Goal: Task Accomplishment & Management: Manage account settings

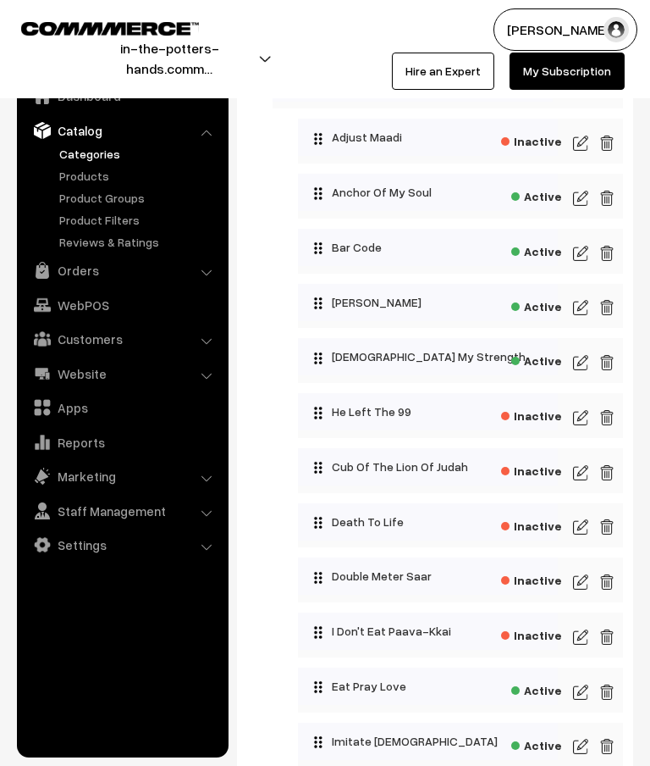
scroll to position [436, 0]
click at [584, 366] on img at bounding box center [580, 363] width 15 height 20
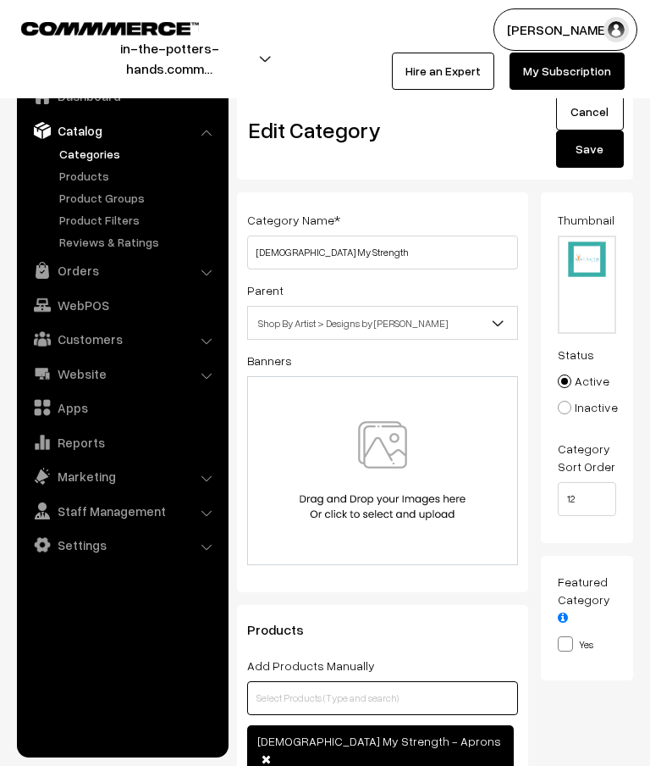
click at [378, 699] on input "text" at bounding box center [382, 698] width 271 height 34
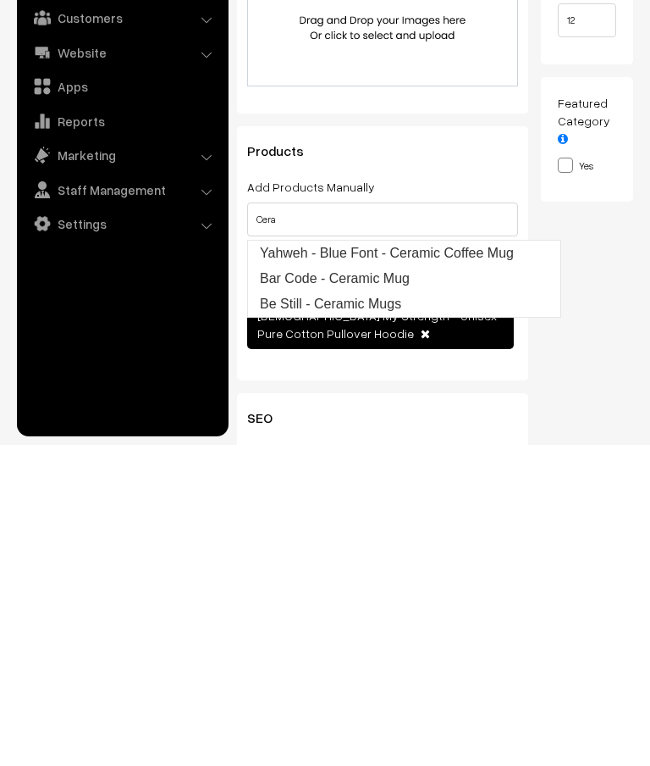
click at [603, 340] on div "Thumbnail Drag and drop a file here or click Ooops, something wrong appended. 1…" at bounding box center [594, 374] width 106 height 679
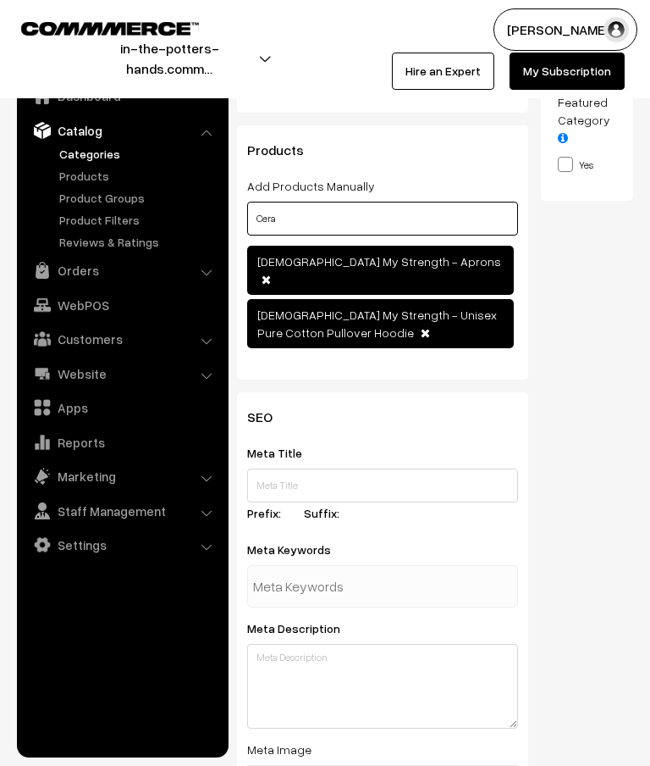
click at [389, 231] on input "Cera" at bounding box center [382, 219] width 271 height 34
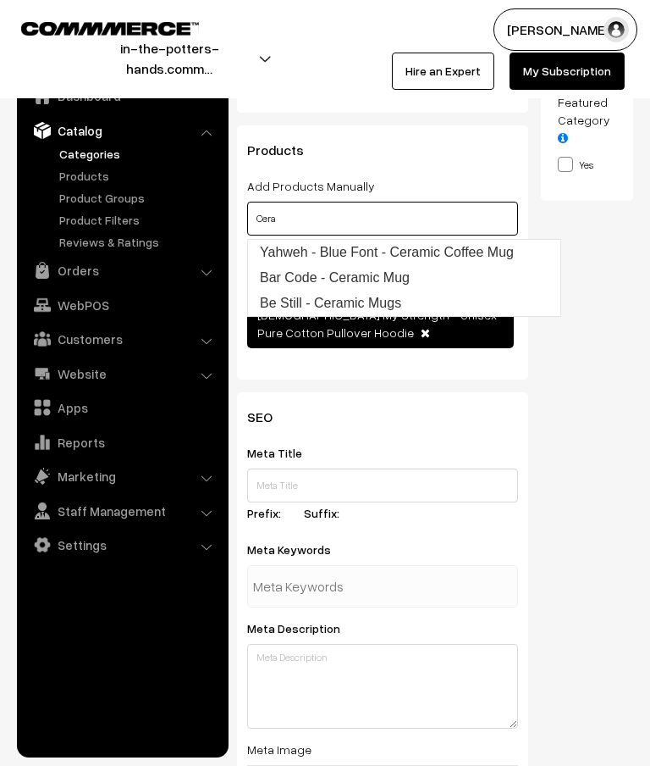
scroll to position [478, 0]
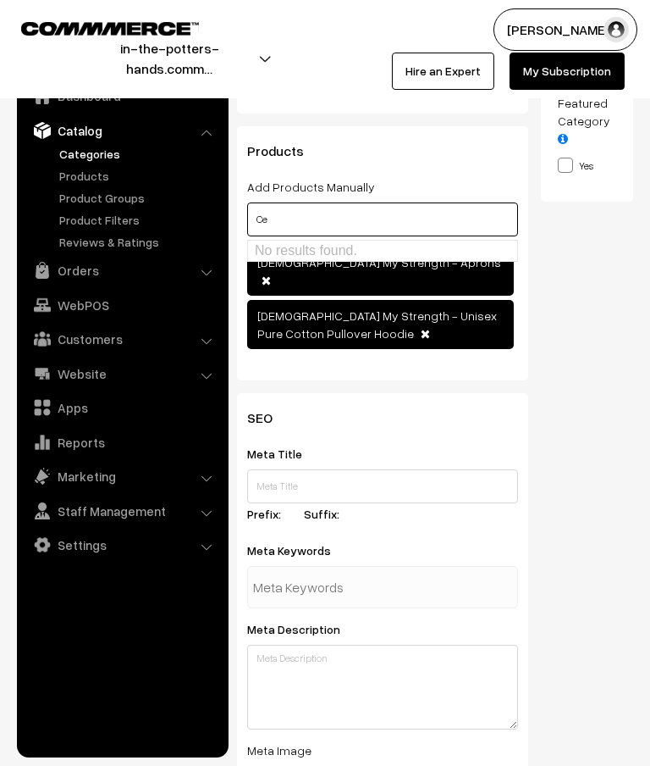
type input "C"
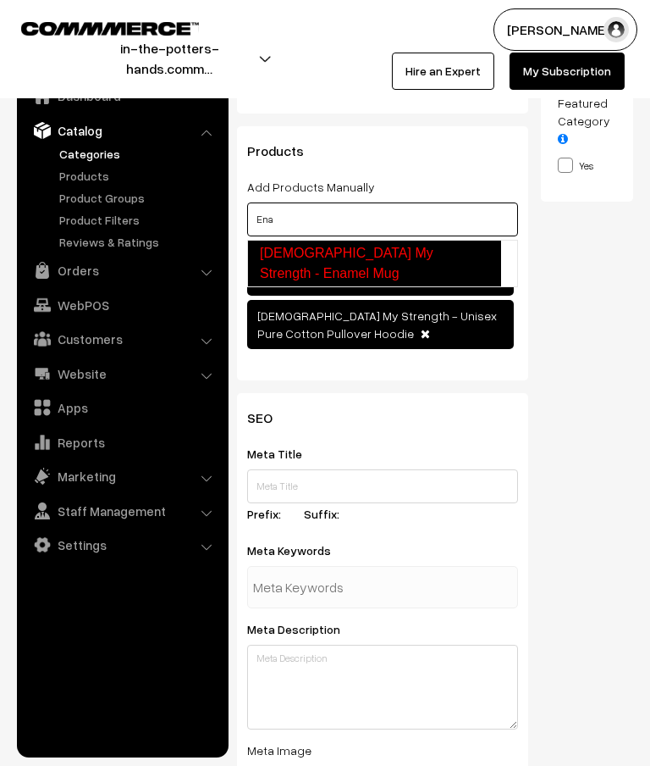
click at [467, 250] on link "[DEMOGRAPHIC_DATA] My Strength - Enamel Mug" at bounding box center [374, 263] width 254 height 47
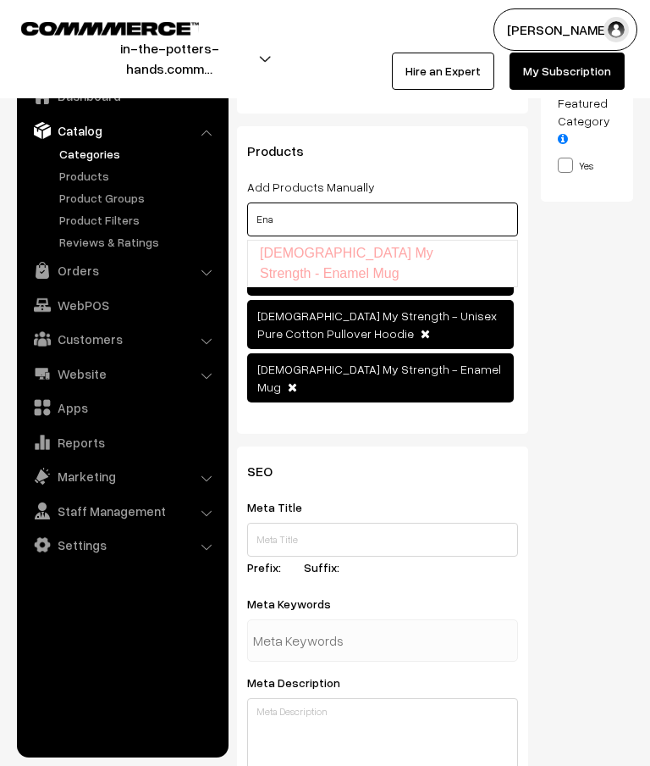
type input "Ena"
click at [622, 304] on div "Thumbnail Drag and drop a file here or click Ooops, something wrong appended. 1…" at bounding box center [594, 80] width 106 height 733
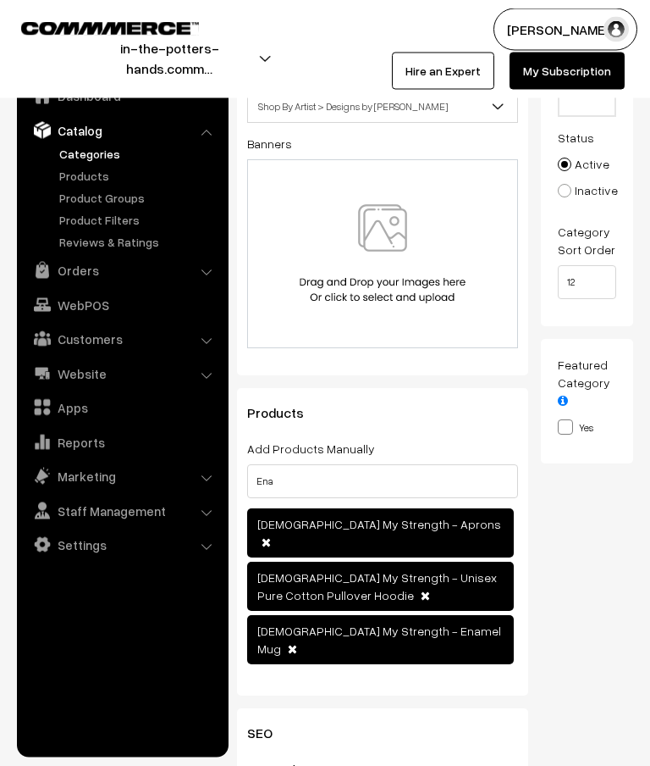
scroll to position [0, 0]
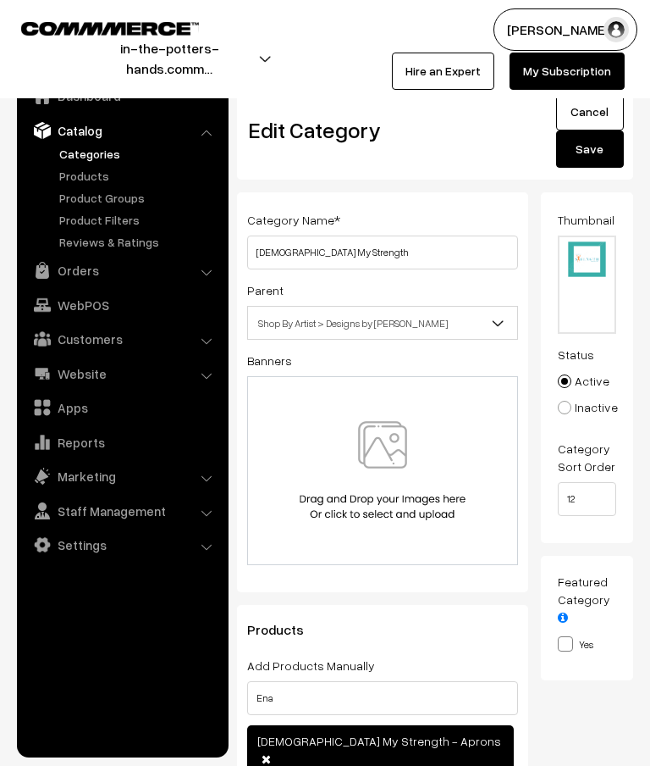
click at [592, 153] on button "Save" at bounding box center [590, 148] width 68 height 37
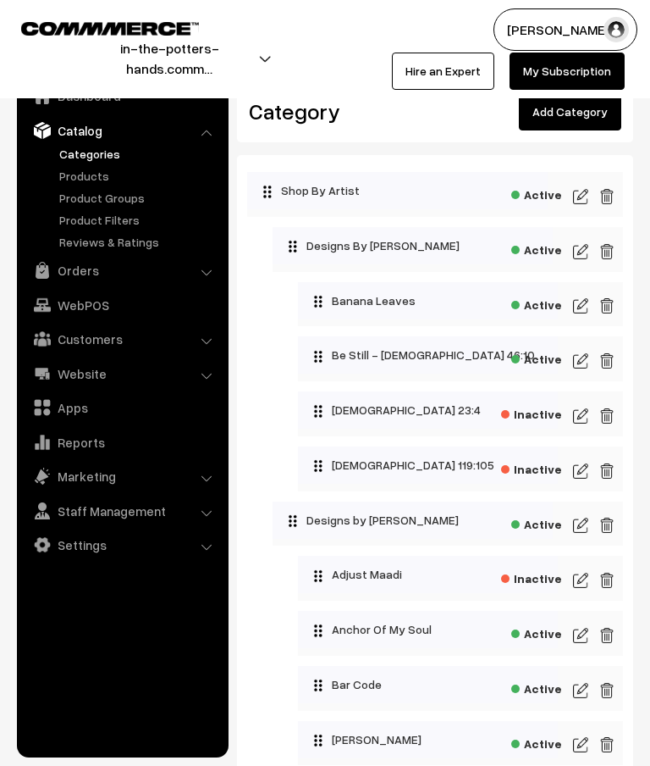
click at [588, 127] on link "Add Category" at bounding box center [570, 111] width 102 height 37
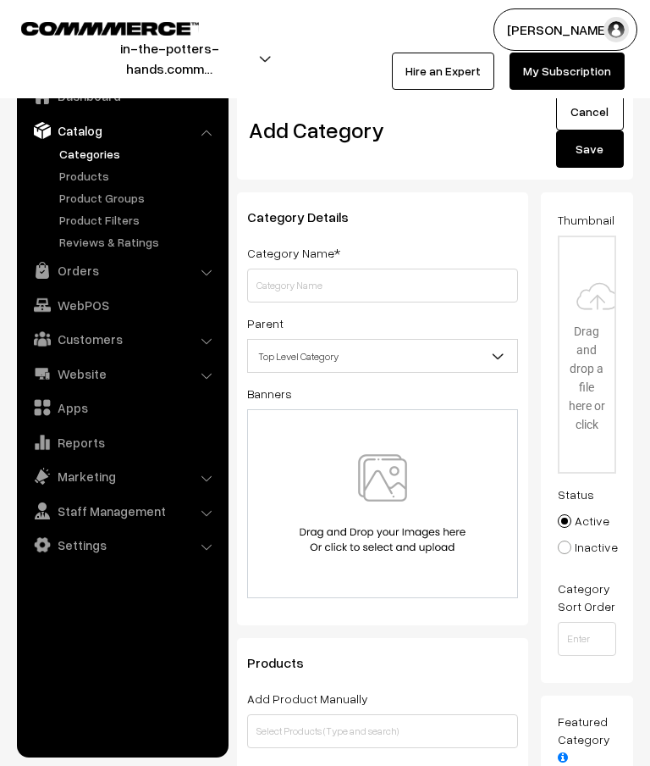
click at [417, 289] on input "text" at bounding box center [382, 285] width 271 height 34
type input "Enamel Mugs"
